Goal: Obtain resource: Download file/media

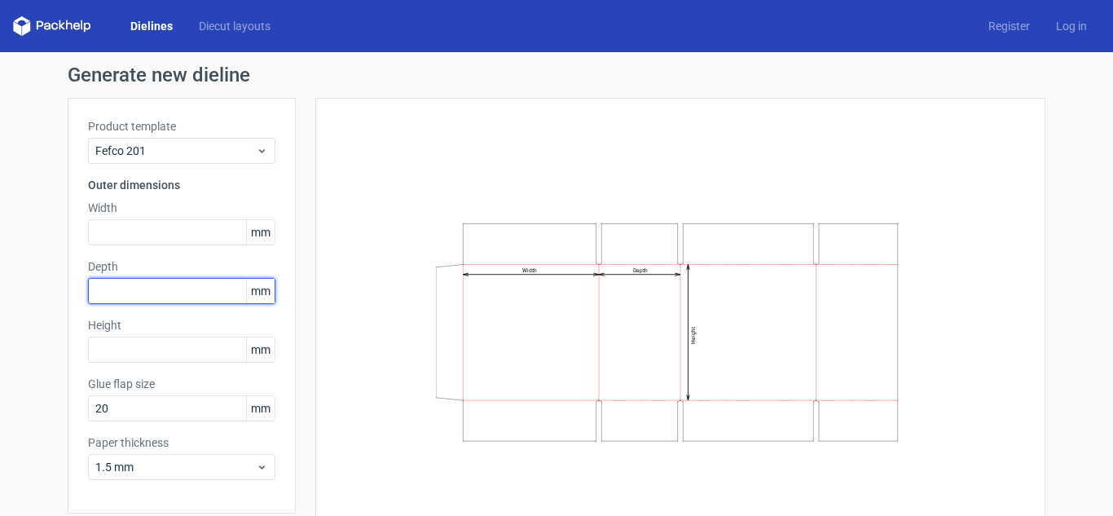
click at [152, 298] on input "text" at bounding box center [181, 291] width 187 height 26
type input "246"
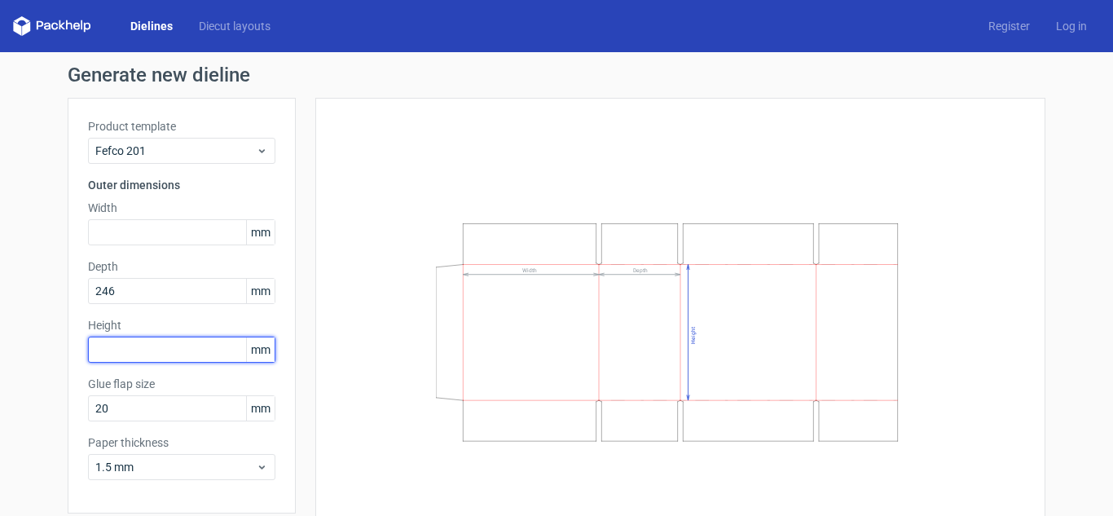
click at [192, 349] on input "text" at bounding box center [181, 350] width 187 height 26
type input "166"
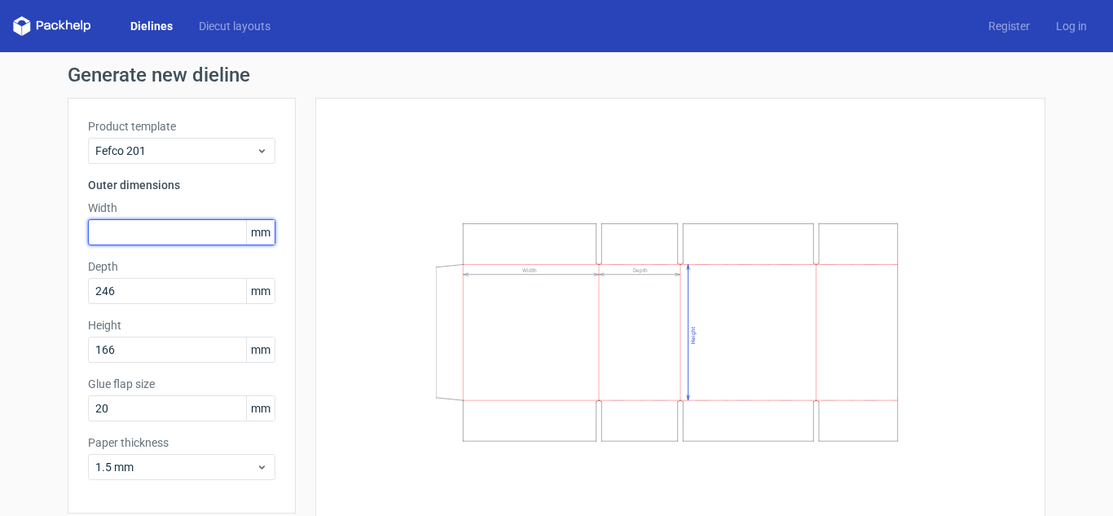
click at [142, 223] on input "text" at bounding box center [181, 232] width 187 height 26
type input "246"
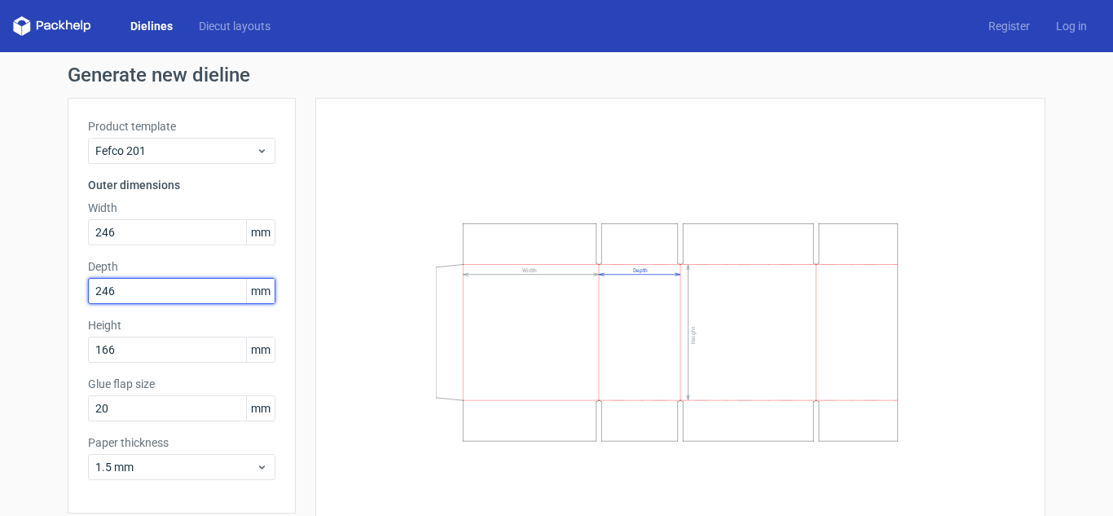
click at [165, 289] on input "246" at bounding box center [181, 291] width 187 height 26
type input "166"
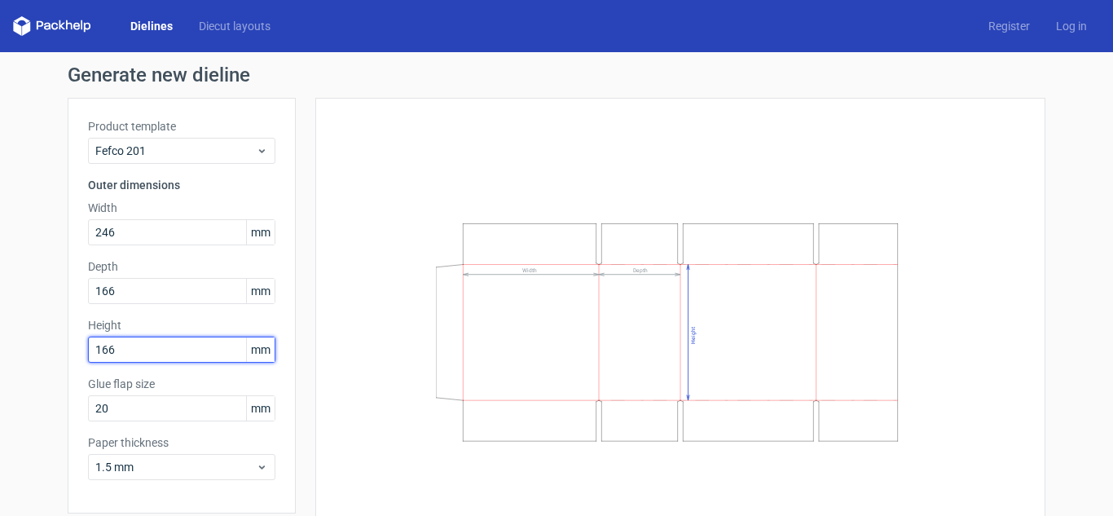
click at [184, 337] on input "166" at bounding box center [181, 350] width 187 height 26
click at [187, 350] on input "1661" at bounding box center [181, 350] width 187 height 26
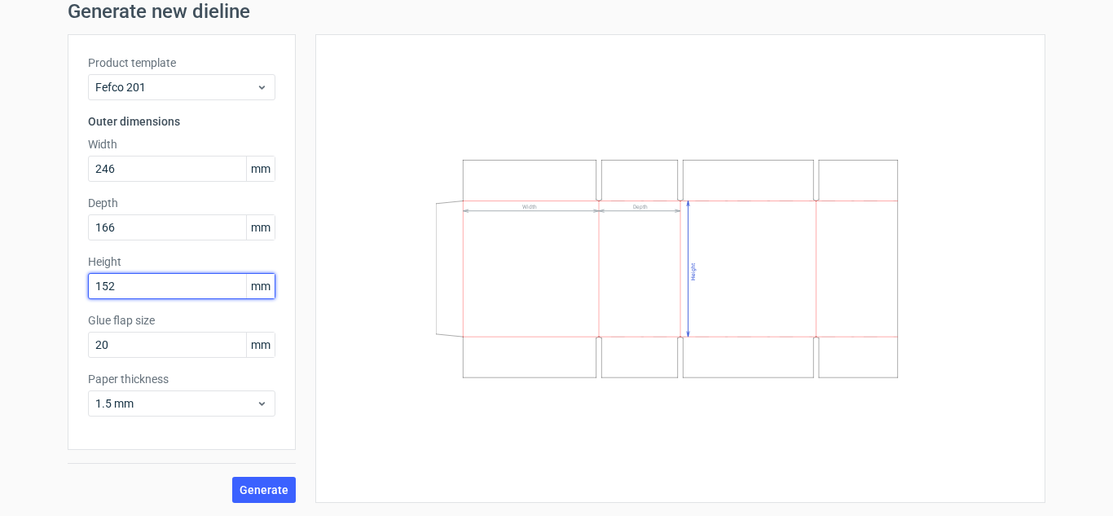
type input "152"
click at [281, 469] on div "Generate" at bounding box center [182, 476] width 228 height 53
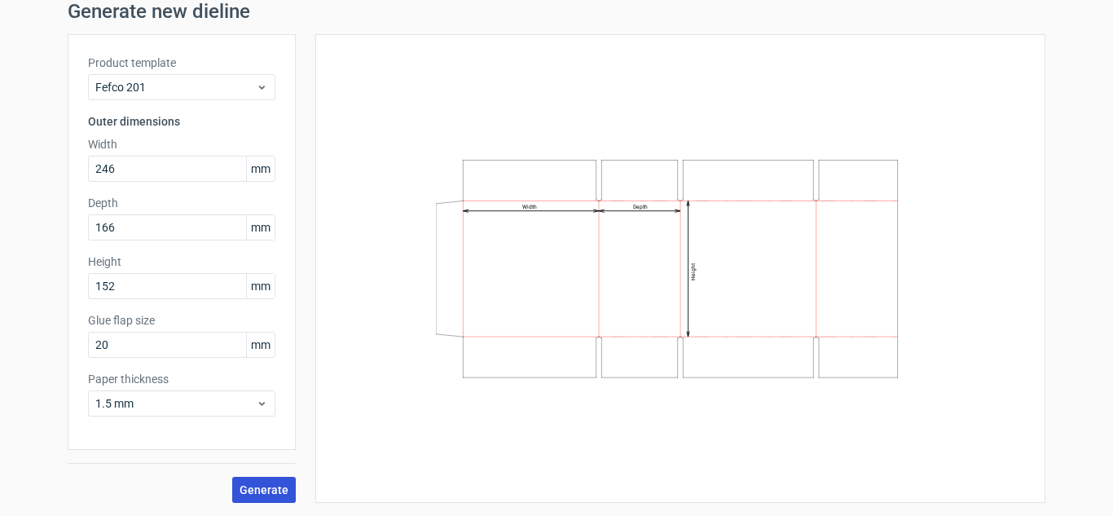
click at [278, 484] on span "Generate" at bounding box center [264, 489] width 49 height 11
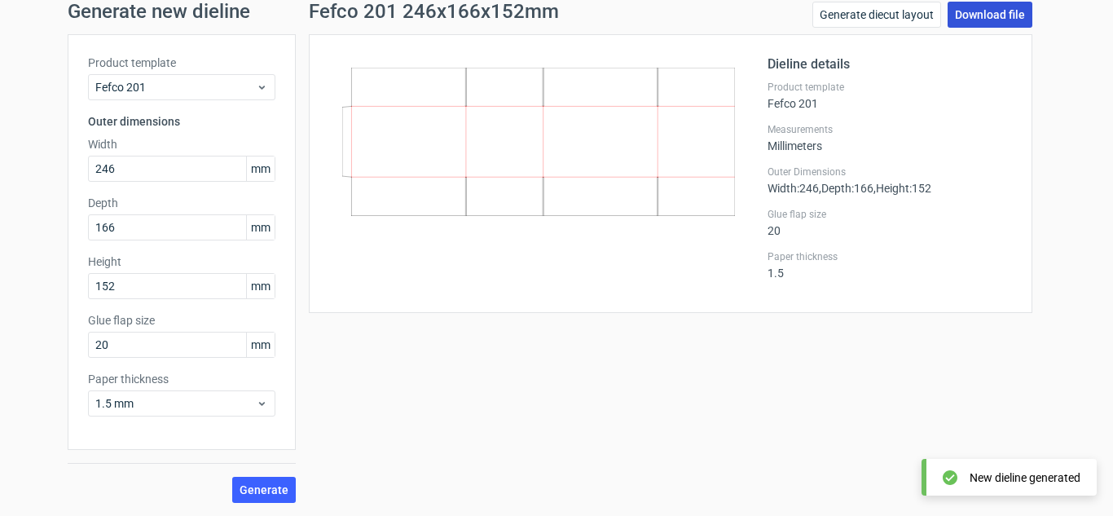
click at [983, 15] on link "Download file" at bounding box center [990, 15] width 85 height 26
